Goal: Transaction & Acquisition: Purchase product/service

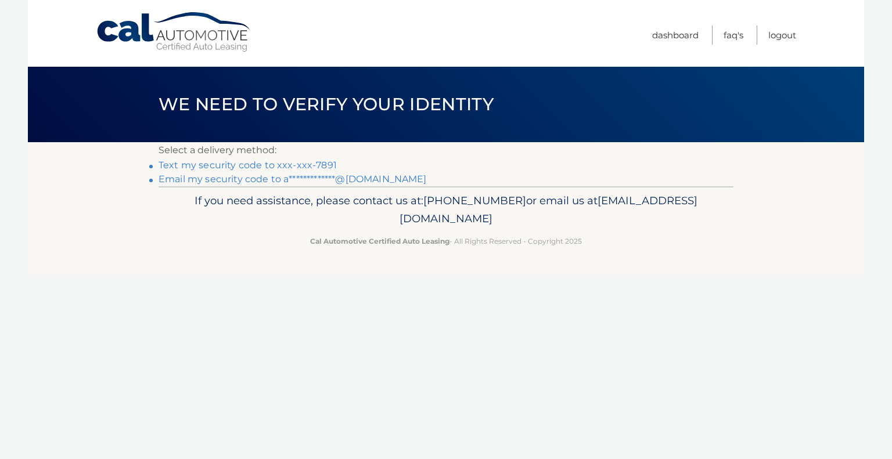
click at [317, 164] on link "Text my security code to xxx-xxx-7891" at bounding box center [248, 165] width 178 height 11
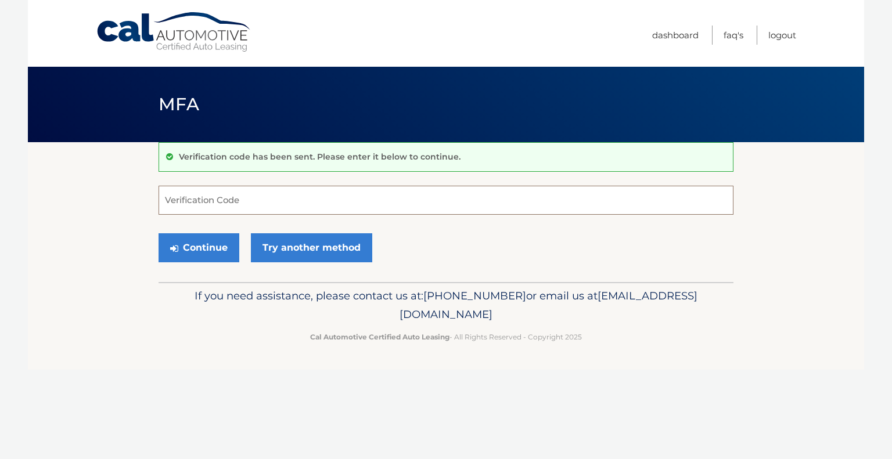
click at [293, 197] on input "Verification Code" at bounding box center [446, 200] width 575 height 29
type input "120012"
click at [186, 246] on button "Continue" at bounding box center [199, 247] width 81 height 29
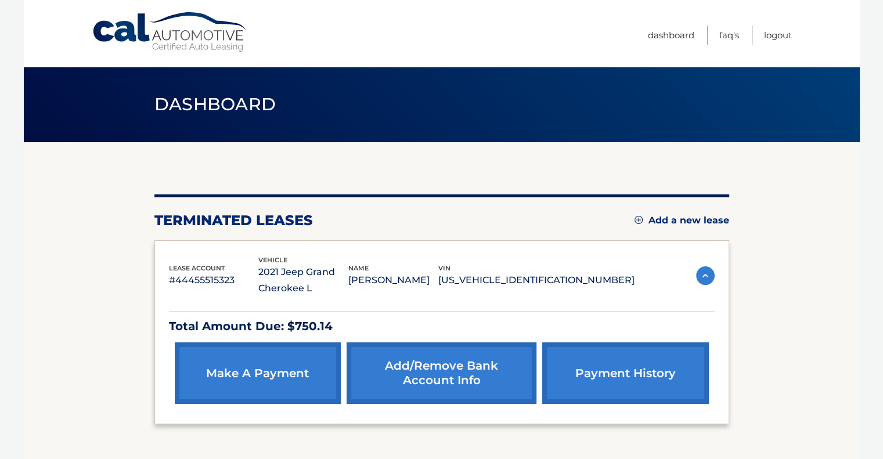
click at [268, 361] on link "make a payment" at bounding box center [258, 374] width 166 height 62
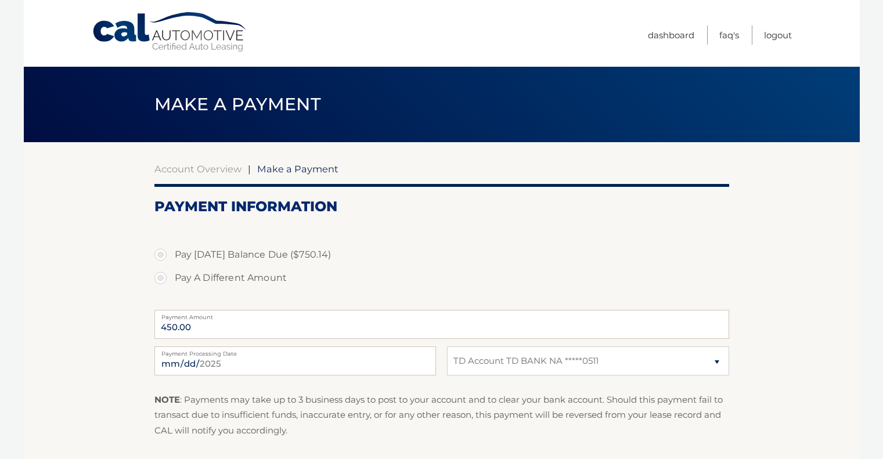
select select "OThkOGJmNzYtNGEwMC00N2I0LWFhMGEtYzE3MDQ1NzA5MDBm"
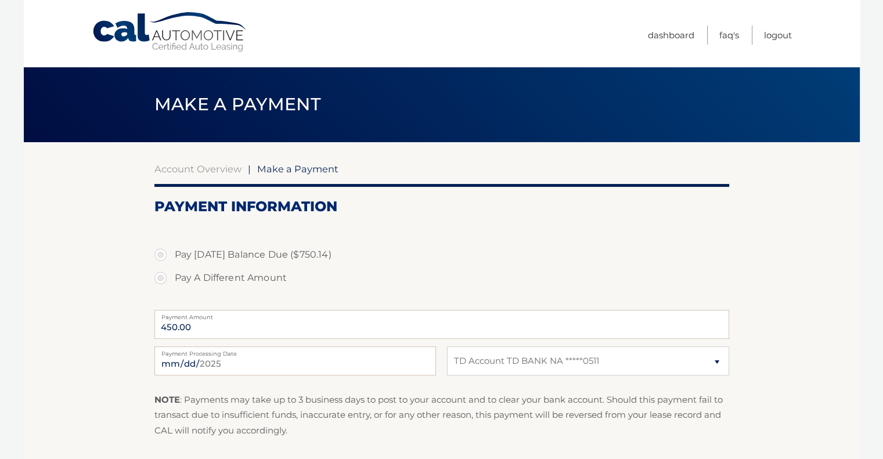
click at [160, 275] on label "Pay A Different Amount" at bounding box center [441, 278] width 575 height 23
click at [160, 275] on input "Pay A Different Amount" at bounding box center [165, 276] width 12 height 19
radio input "true"
type input "187.53"
click at [200, 357] on input "2025-09-07" at bounding box center [295, 361] width 282 height 29
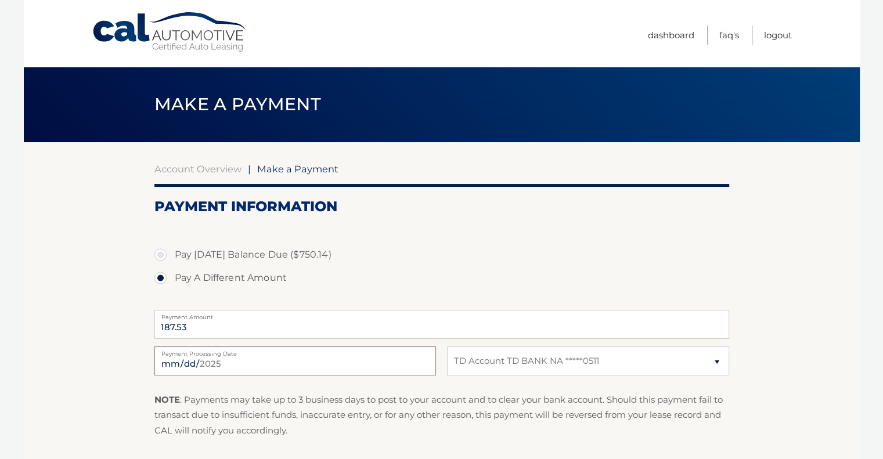
type input "2025-09-17"
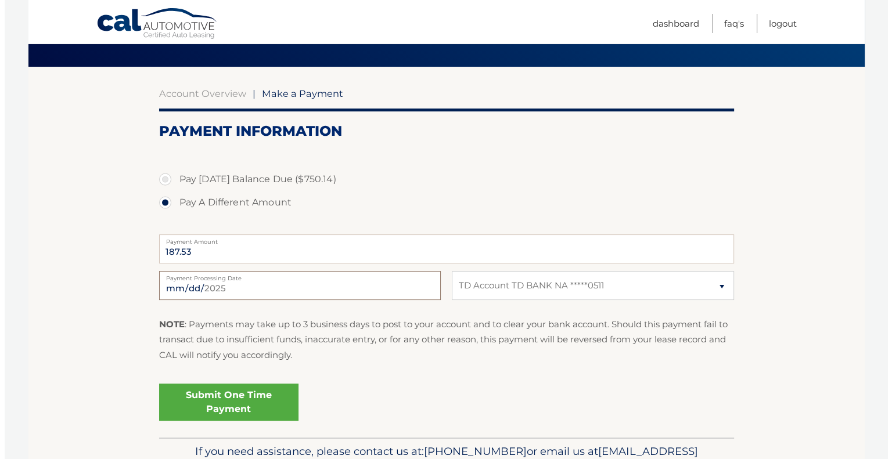
scroll to position [76, 0]
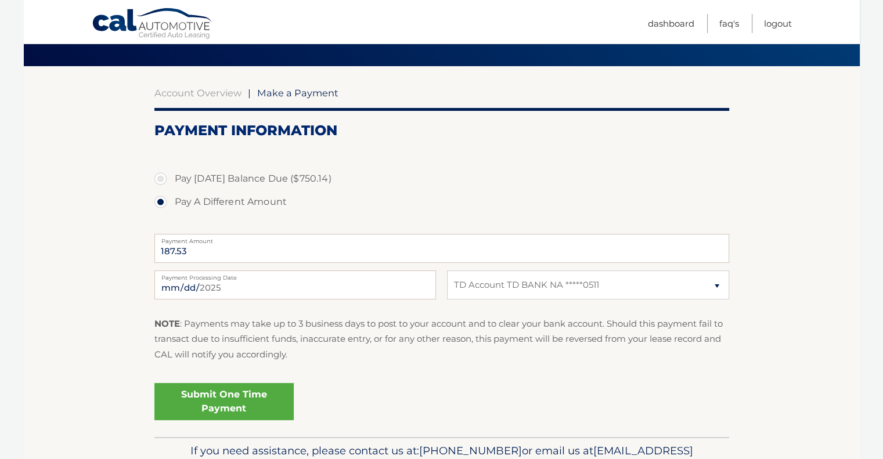
click at [214, 405] on link "Submit One Time Payment" at bounding box center [223, 401] width 139 height 37
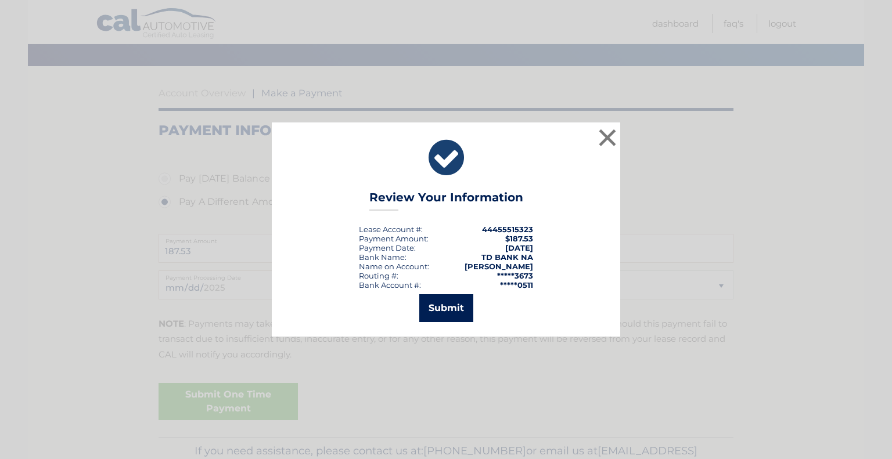
click at [448, 301] on button "Submit" at bounding box center [446, 308] width 54 height 28
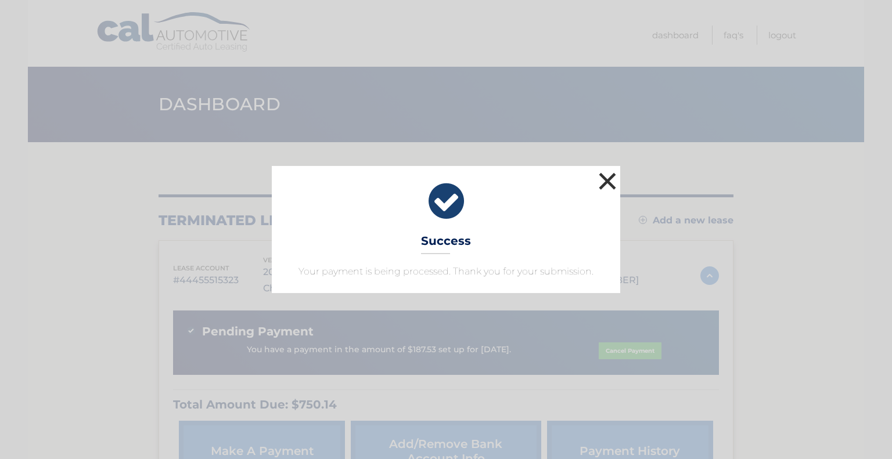
click at [604, 185] on button "×" at bounding box center [607, 181] width 23 height 23
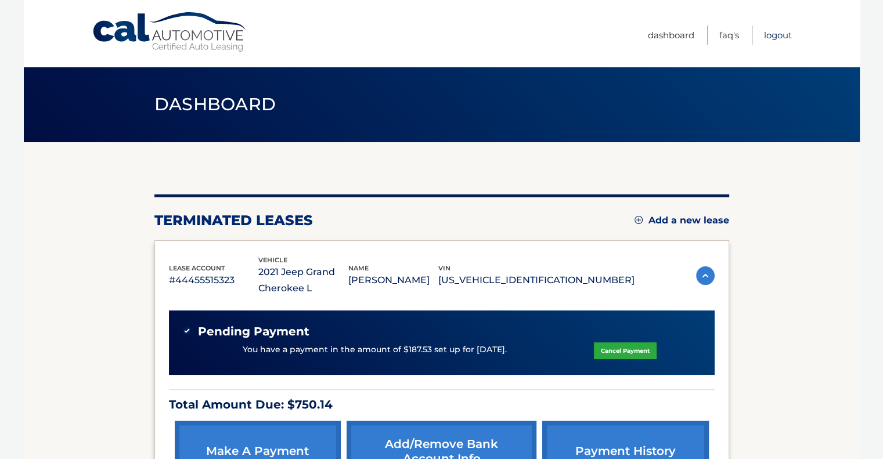
click at [775, 35] on link "Logout" at bounding box center [778, 35] width 28 height 19
